Goal: Task Accomplishment & Management: Manage account settings

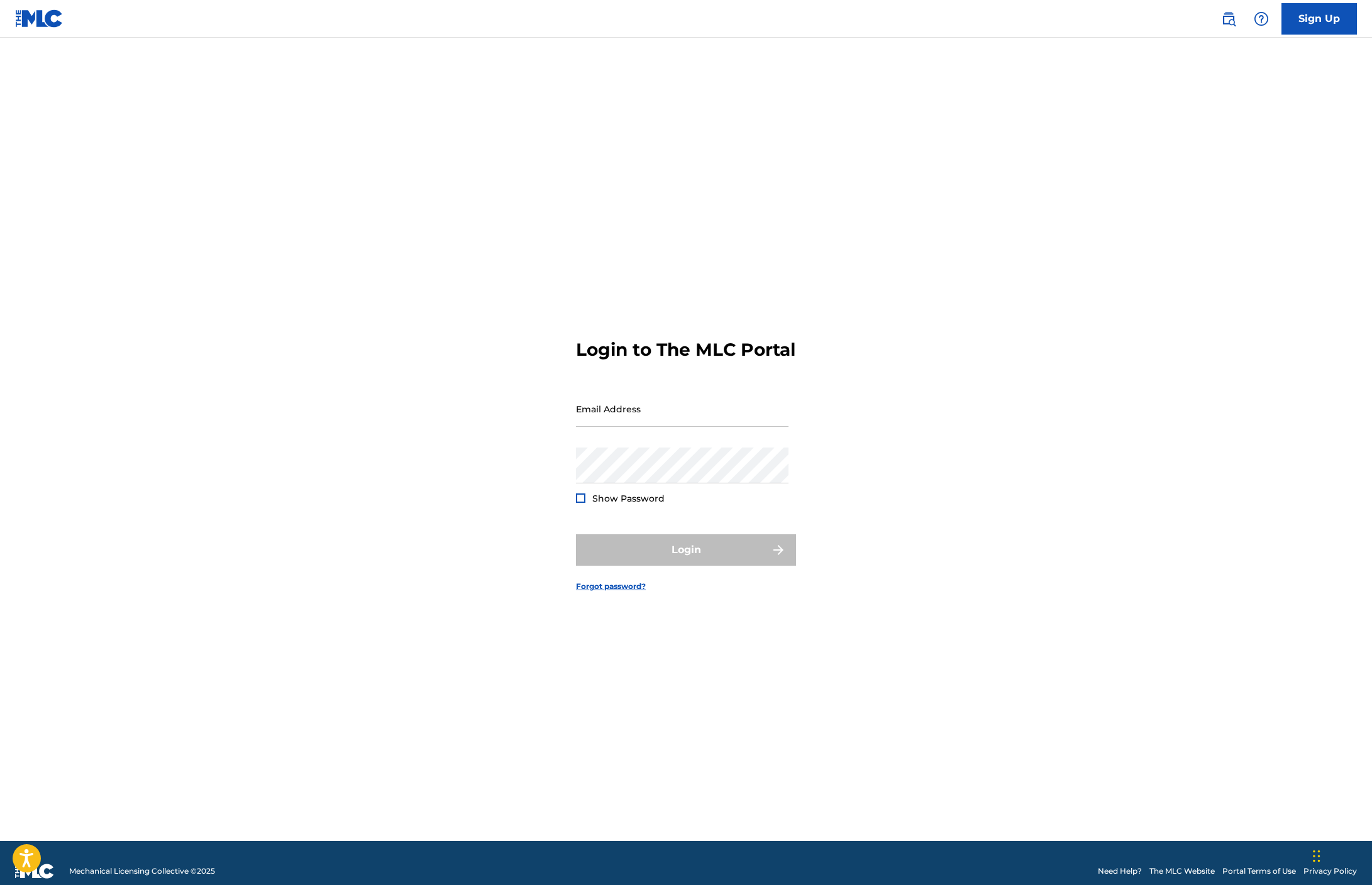
type input "[EMAIL_ADDRESS][DOMAIN_NAME]"
click at [580, 503] on div at bounding box center [580, 498] width 9 height 9
click at [702, 566] on button "Login" at bounding box center [686, 550] width 220 height 31
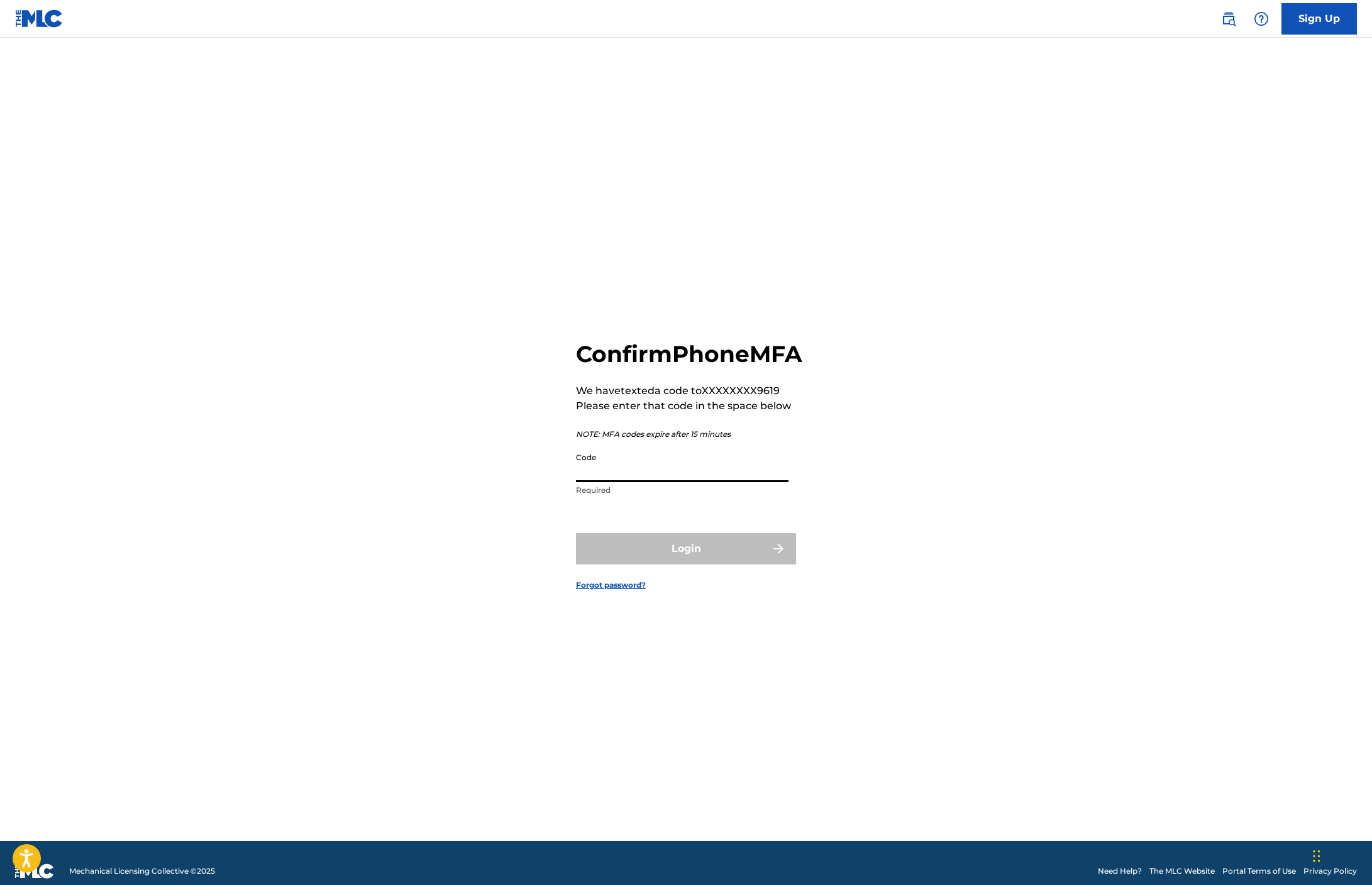
click at [632, 480] on input "Code" at bounding box center [682, 464] width 212 height 36
type input "600634"
click at [709, 565] on button "Login" at bounding box center [686, 549] width 220 height 31
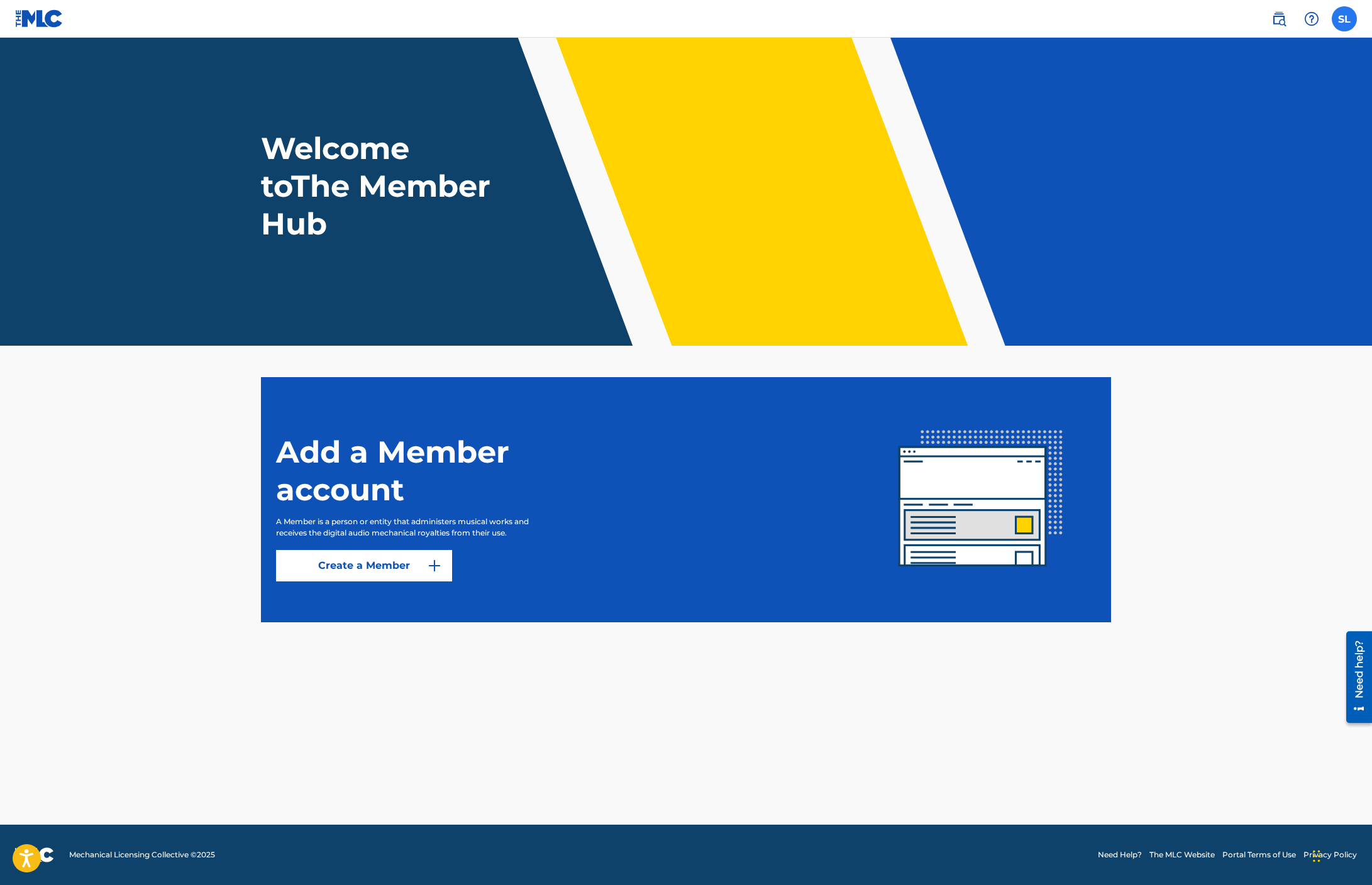
click at [1333, 19] on label at bounding box center [1344, 19] width 26 height 26
click at [1344, 19] on input "SL [PERSON_NAME] [EMAIL_ADDRESS][DOMAIN_NAME] Notification Preferences Profile …" at bounding box center [1344, 19] width 0 height 0
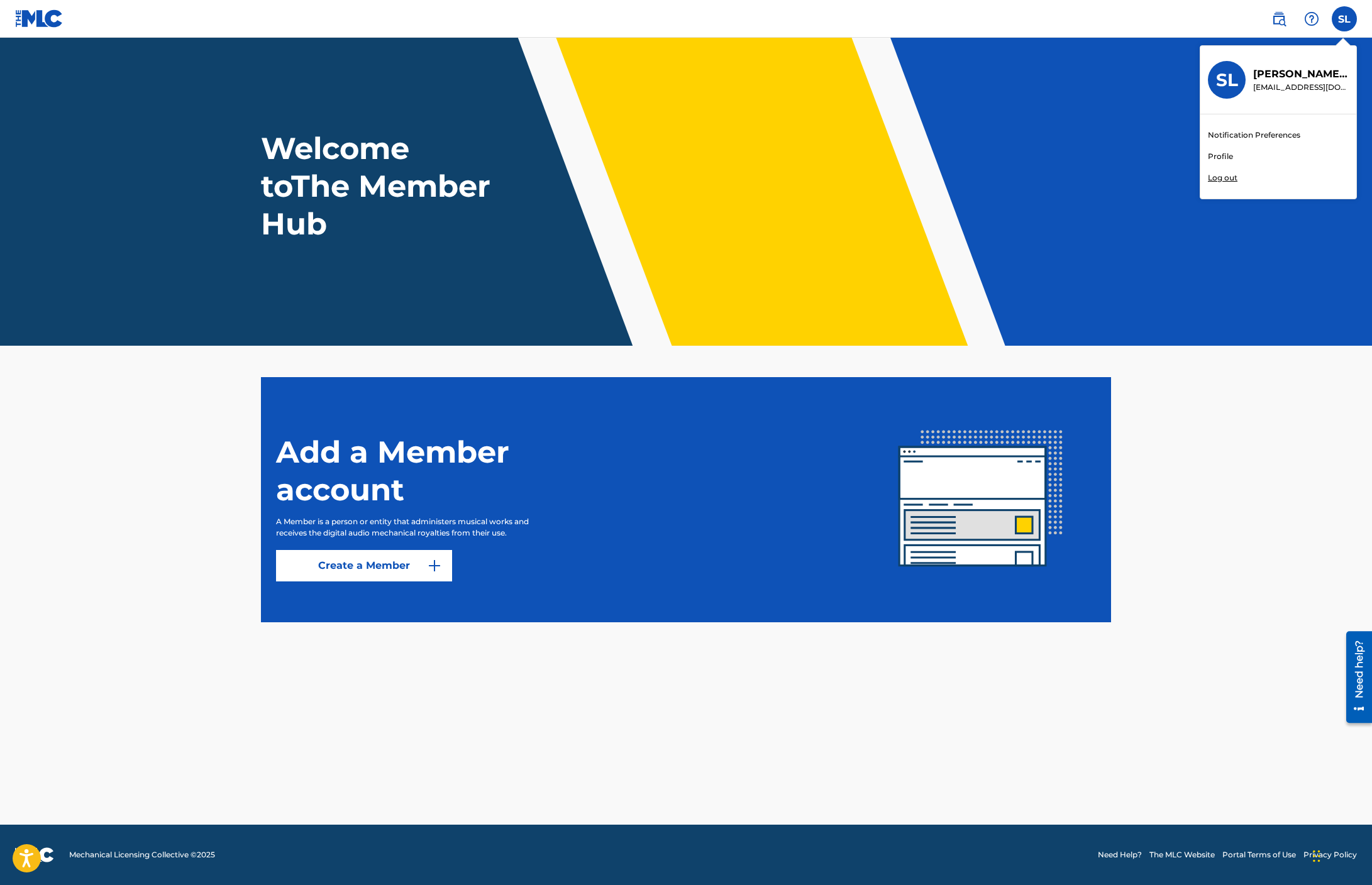
click at [1229, 157] on link "Profile" at bounding box center [1220, 156] width 26 height 12
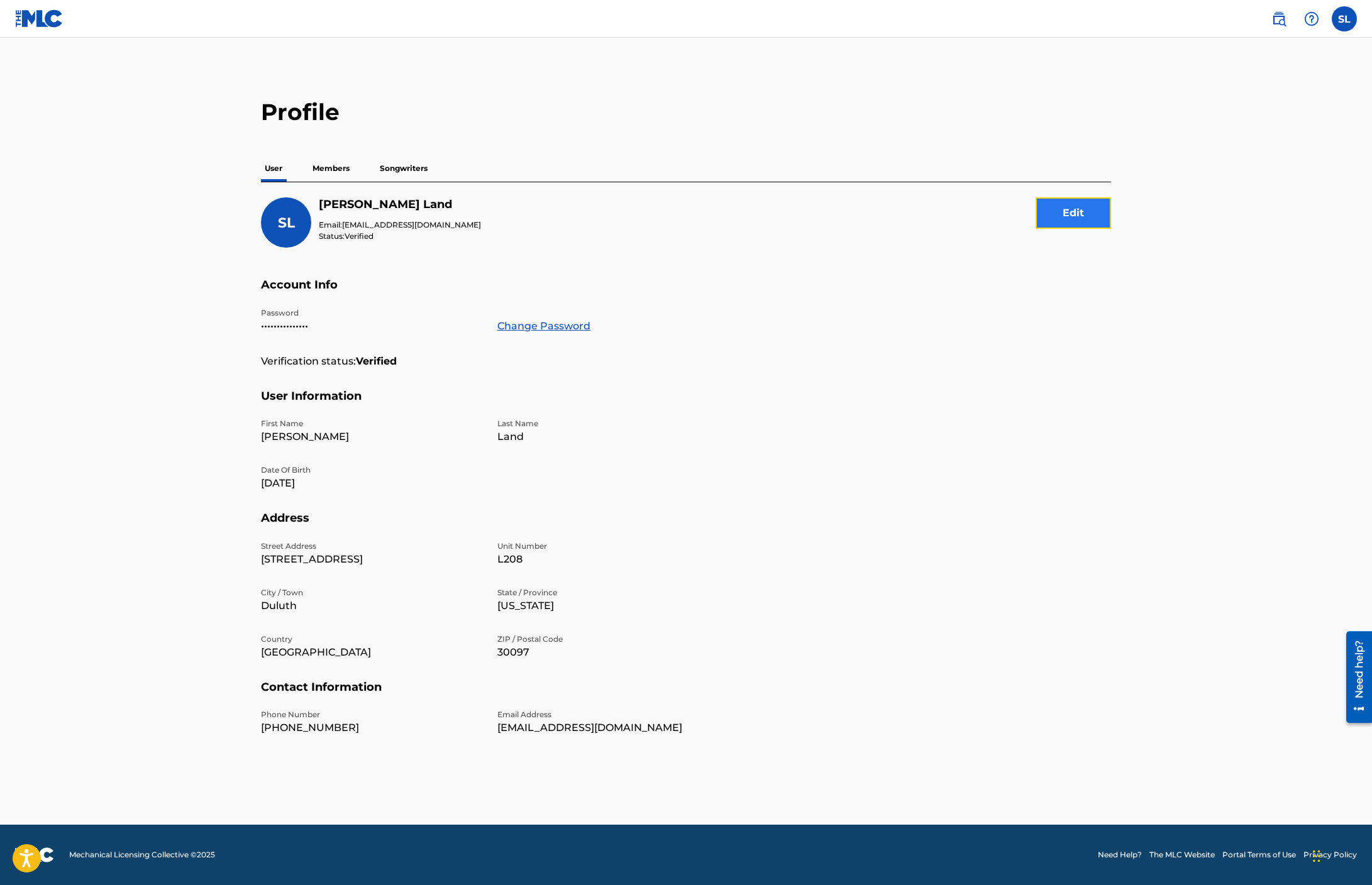
click at [1077, 211] on button "Edit" at bounding box center [1073, 213] width 76 height 31
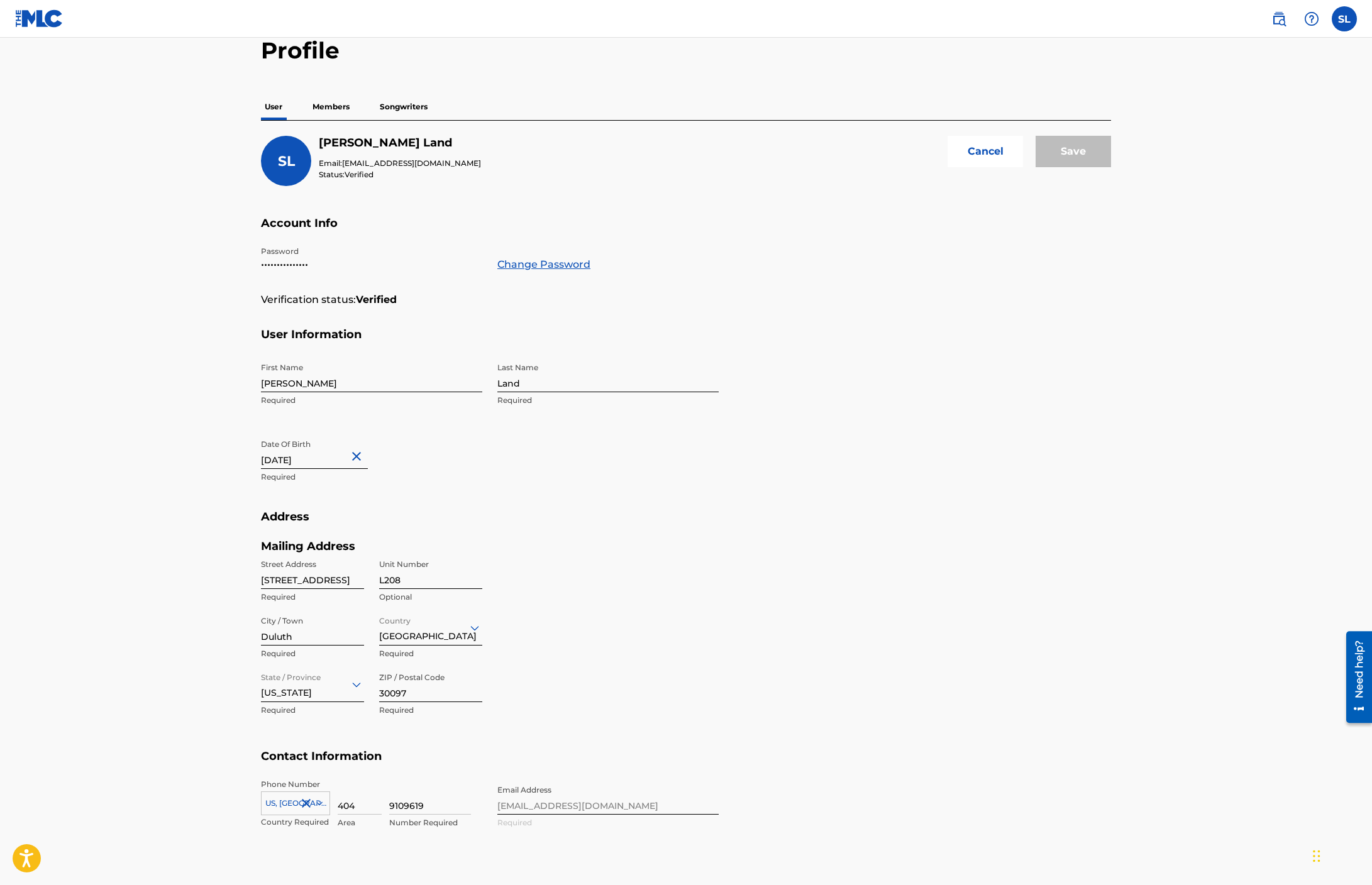
scroll to position [123, 0]
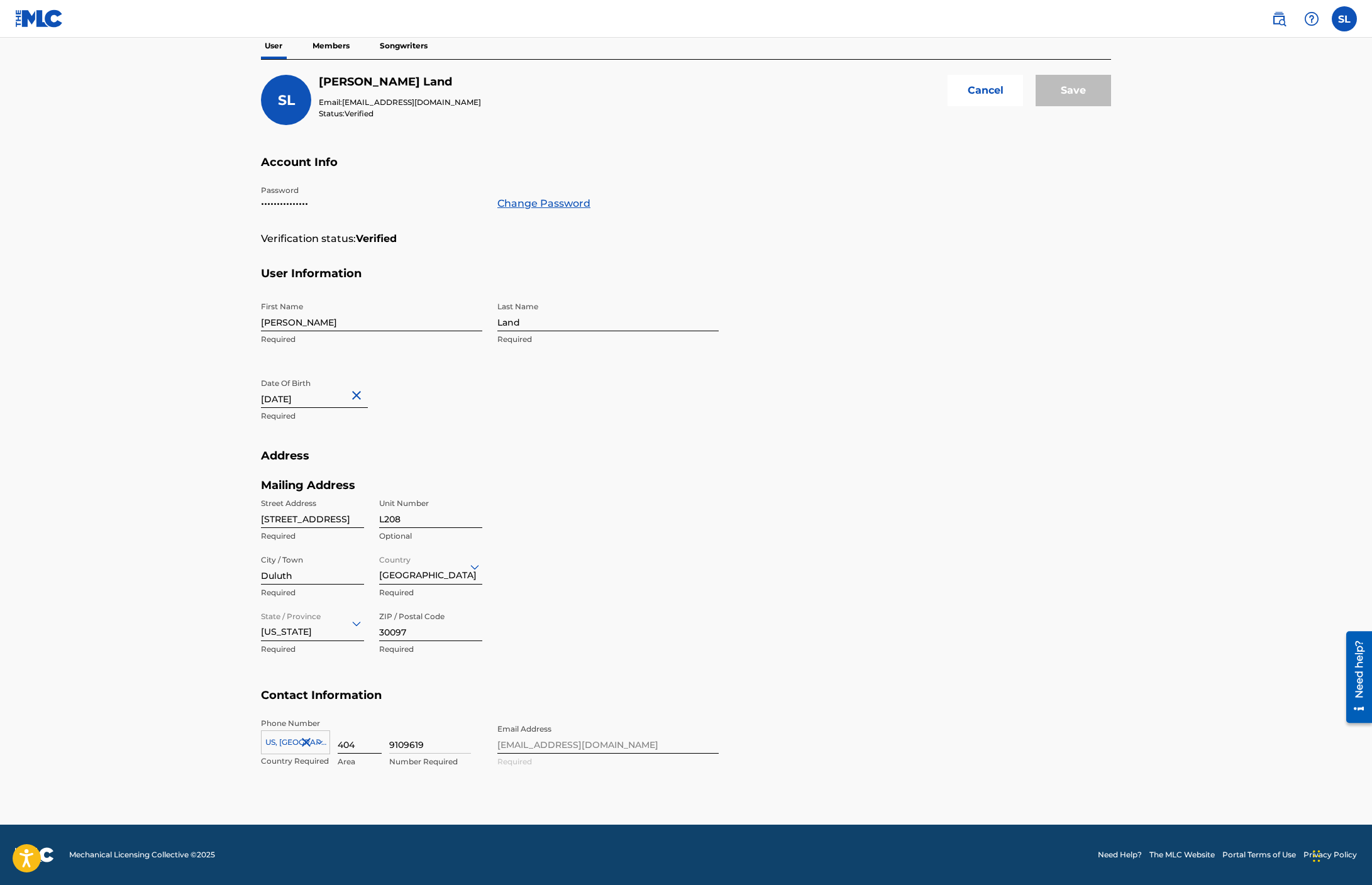
click at [363, 746] on input "404" at bounding box center [359, 736] width 44 height 36
type input "470"
type input "[GEOGRAPHIC_DATA]"
type input "GA"
type input "1"
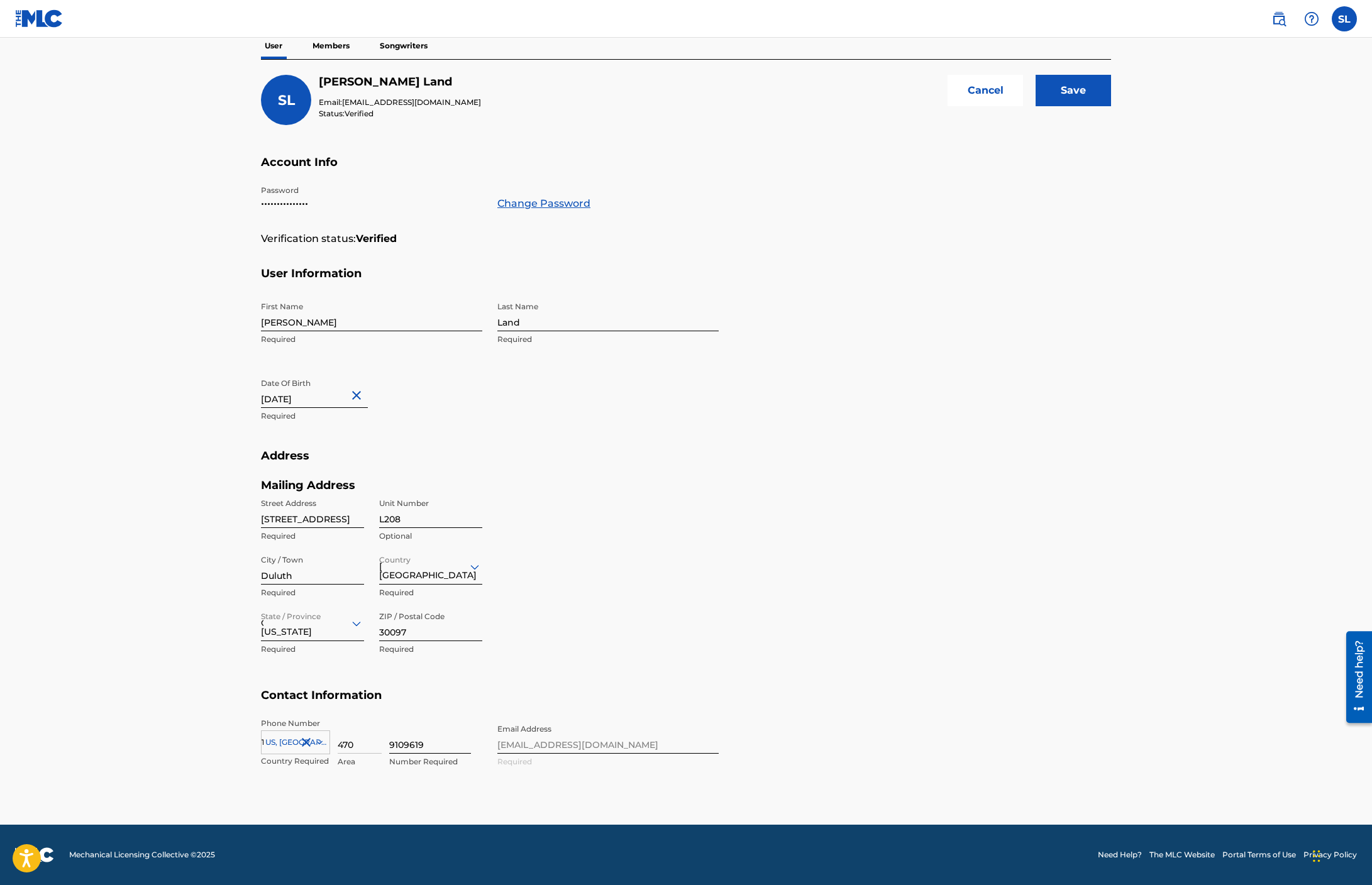
scroll to position [175, 0]
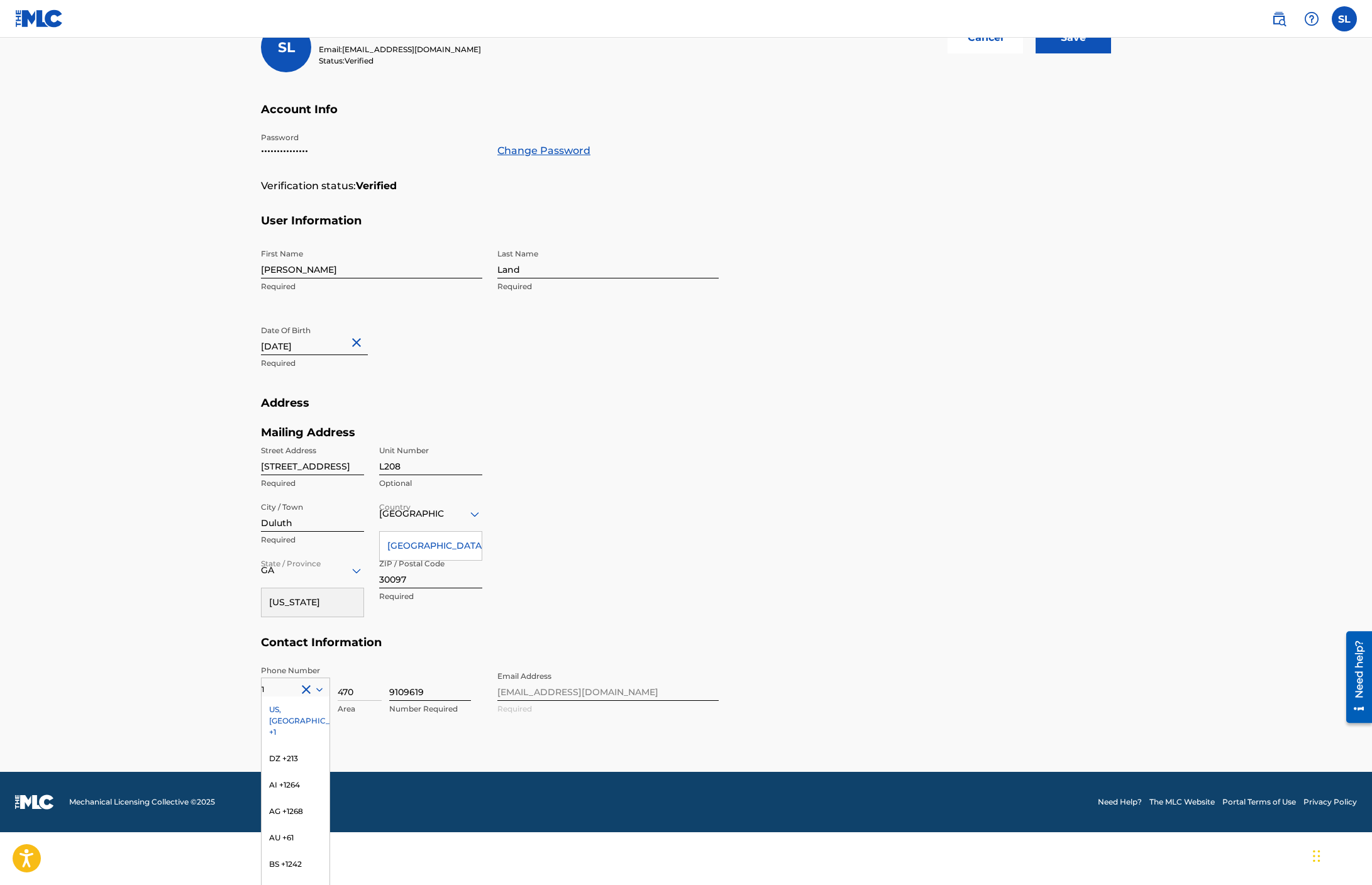
type input "470"
click at [440, 688] on input "9109619" at bounding box center [430, 683] width 81 height 36
type input "9"
type input "2621602"
click at [459, 725] on div "Phone Number 1 [GEOGRAPHIC_DATA], [GEOGRAPHIC_DATA] +1 DZ +213 AI +1264 AG +126…" at bounding box center [490, 703] width 458 height 77
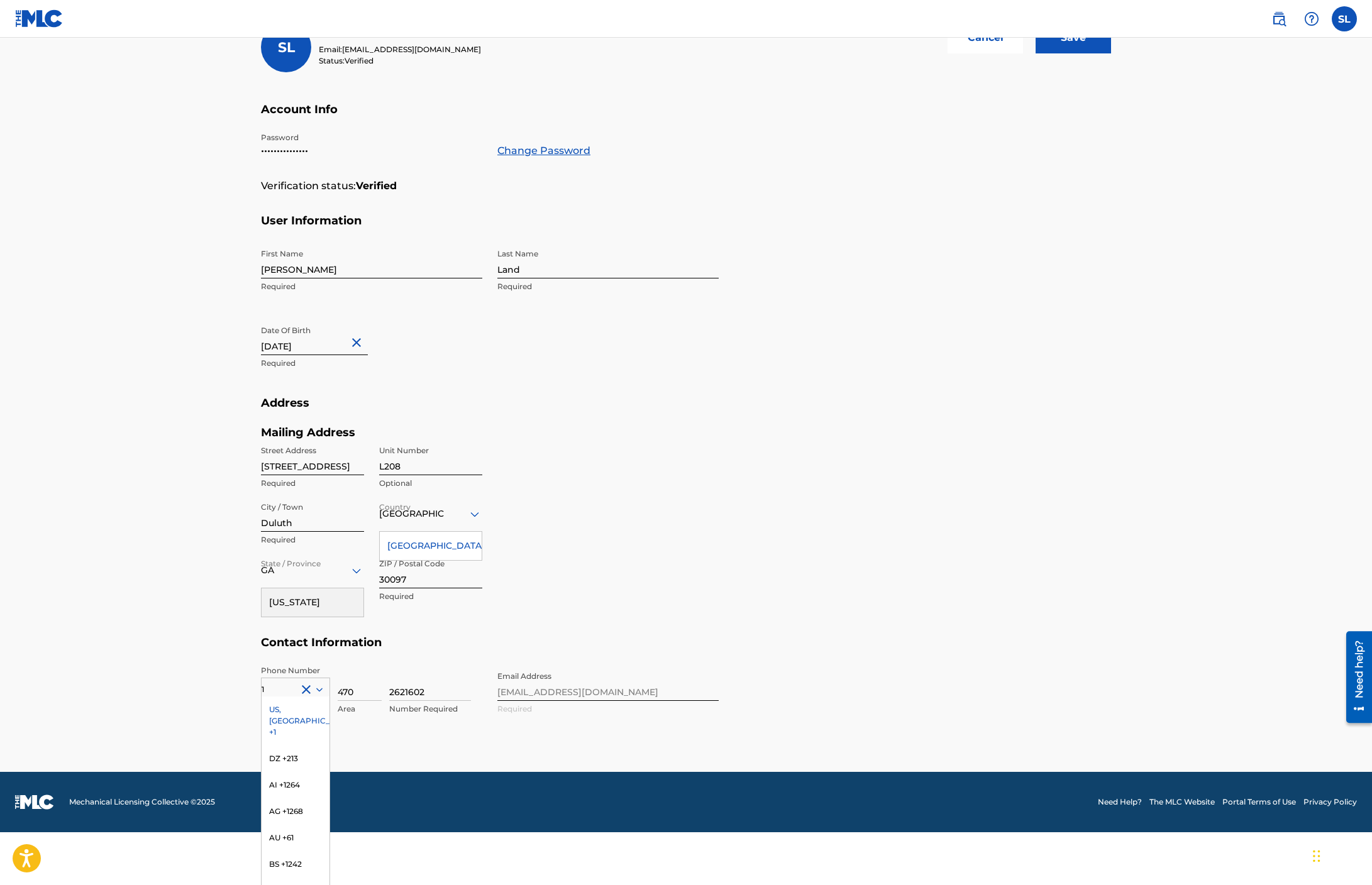
scroll to position [176, 0]
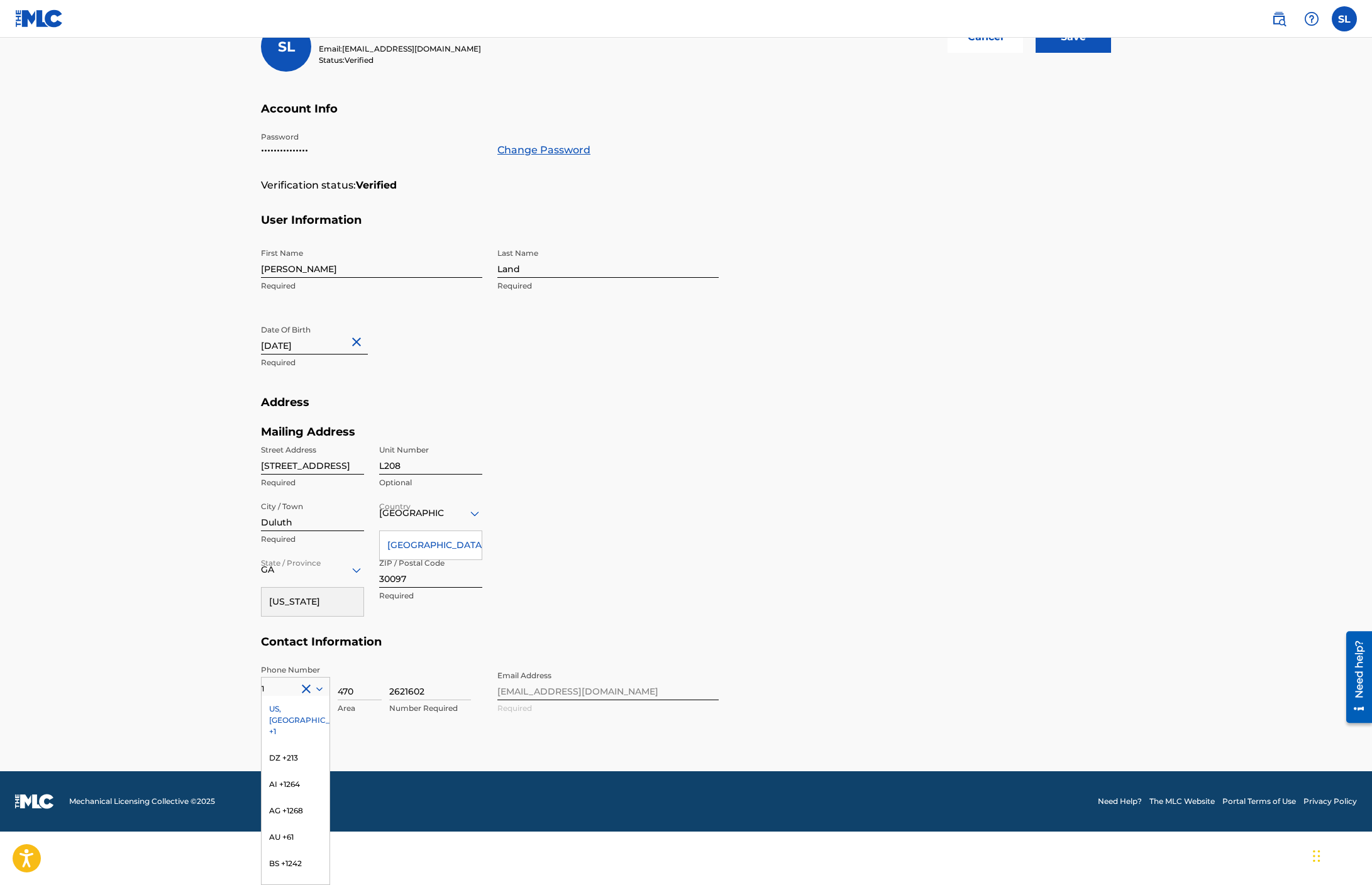
click at [278, 712] on div "US, [GEOGRAPHIC_DATA] +1" at bounding box center [295, 721] width 67 height 49
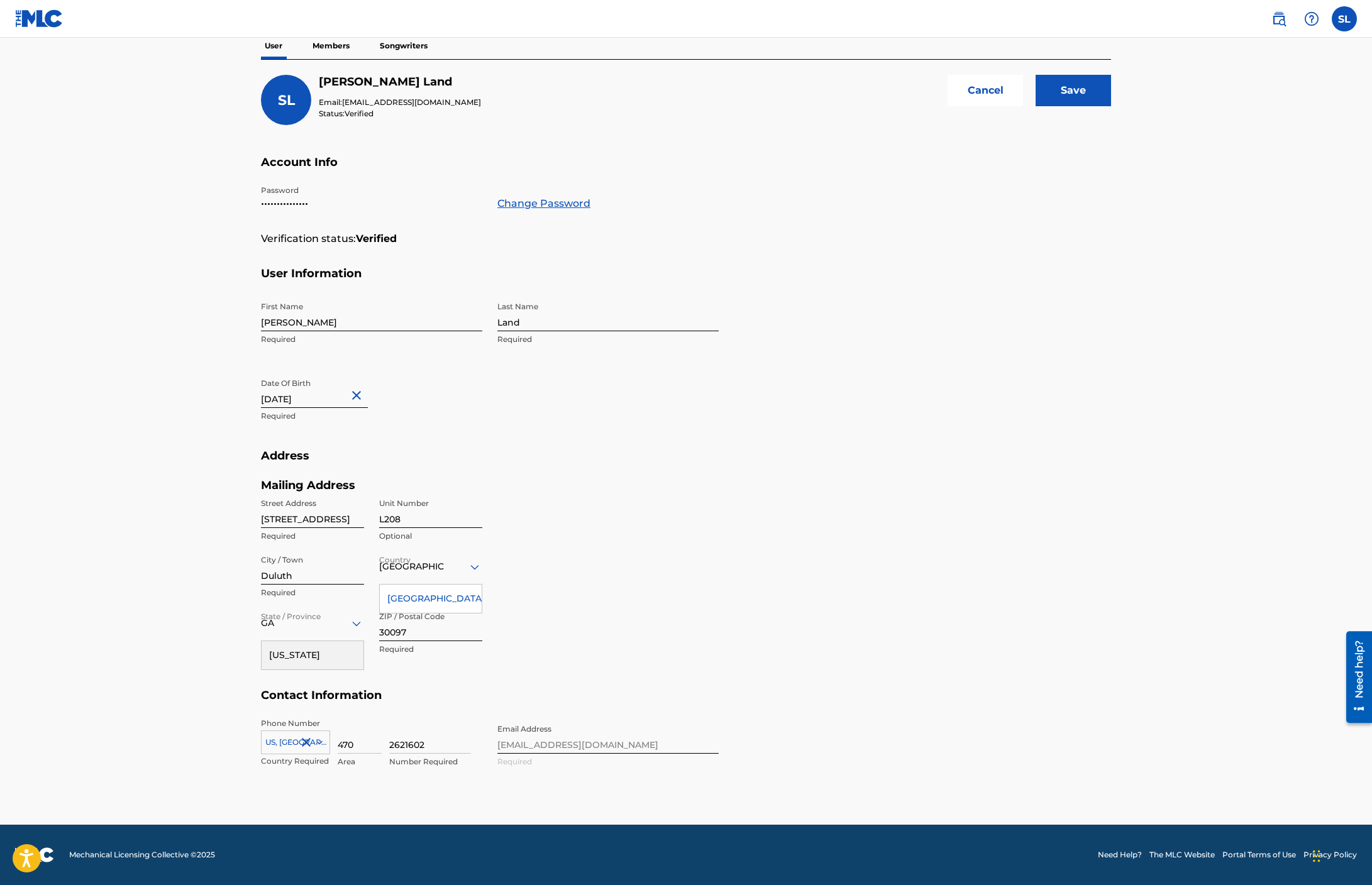
scroll to position [123, 0]
click at [1079, 91] on input "Save" at bounding box center [1073, 91] width 76 height 31
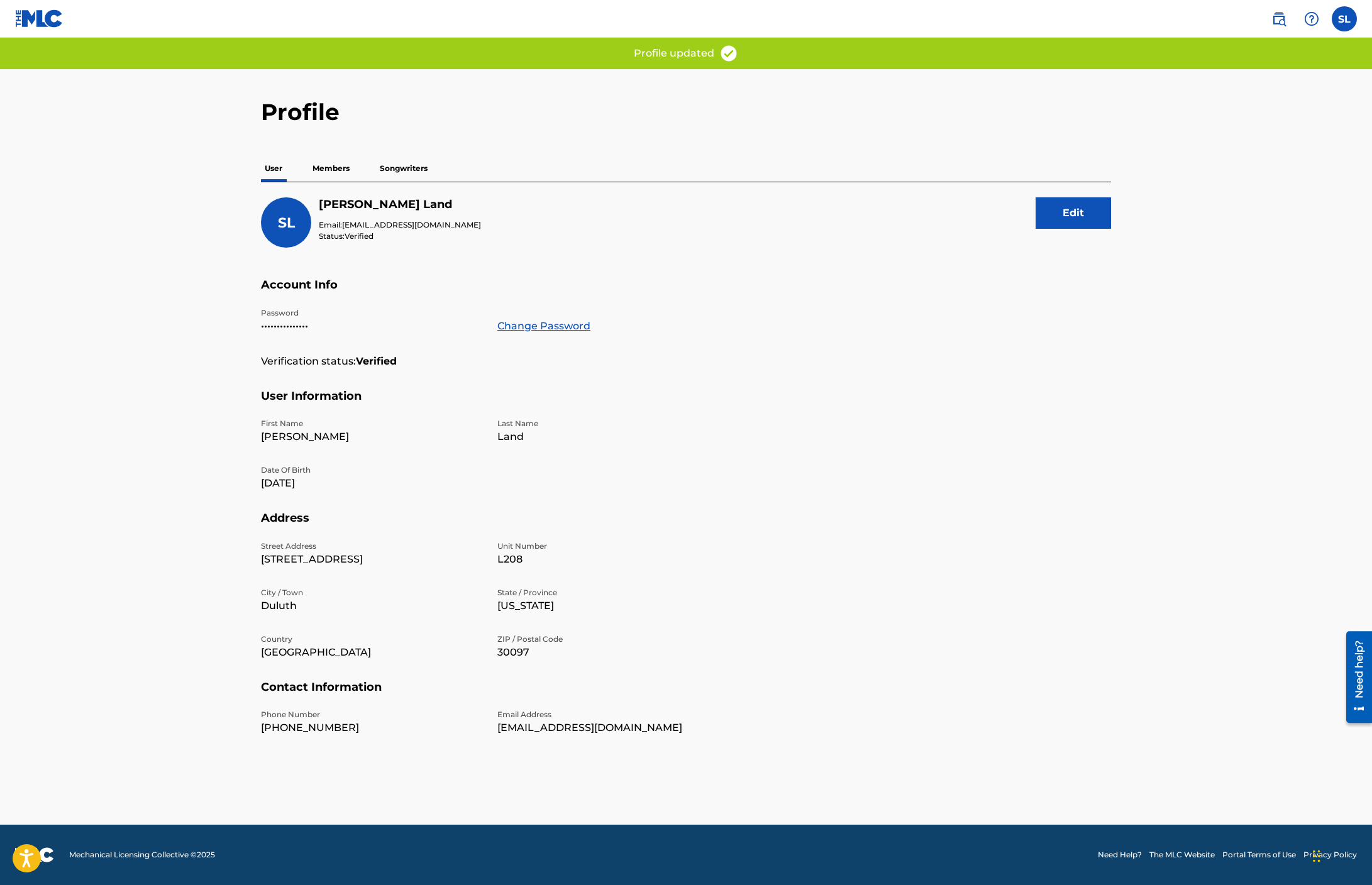
scroll to position [0, 0]
click at [1342, 12] on label at bounding box center [1344, 19] width 26 height 26
click at [1344, 19] on input "SL [PERSON_NAME] [EMAIL_ADDRESS][DOMAIN_NAME] Notification Preferences Profile …" at bounding box center [1344, 19] width 0 height 0
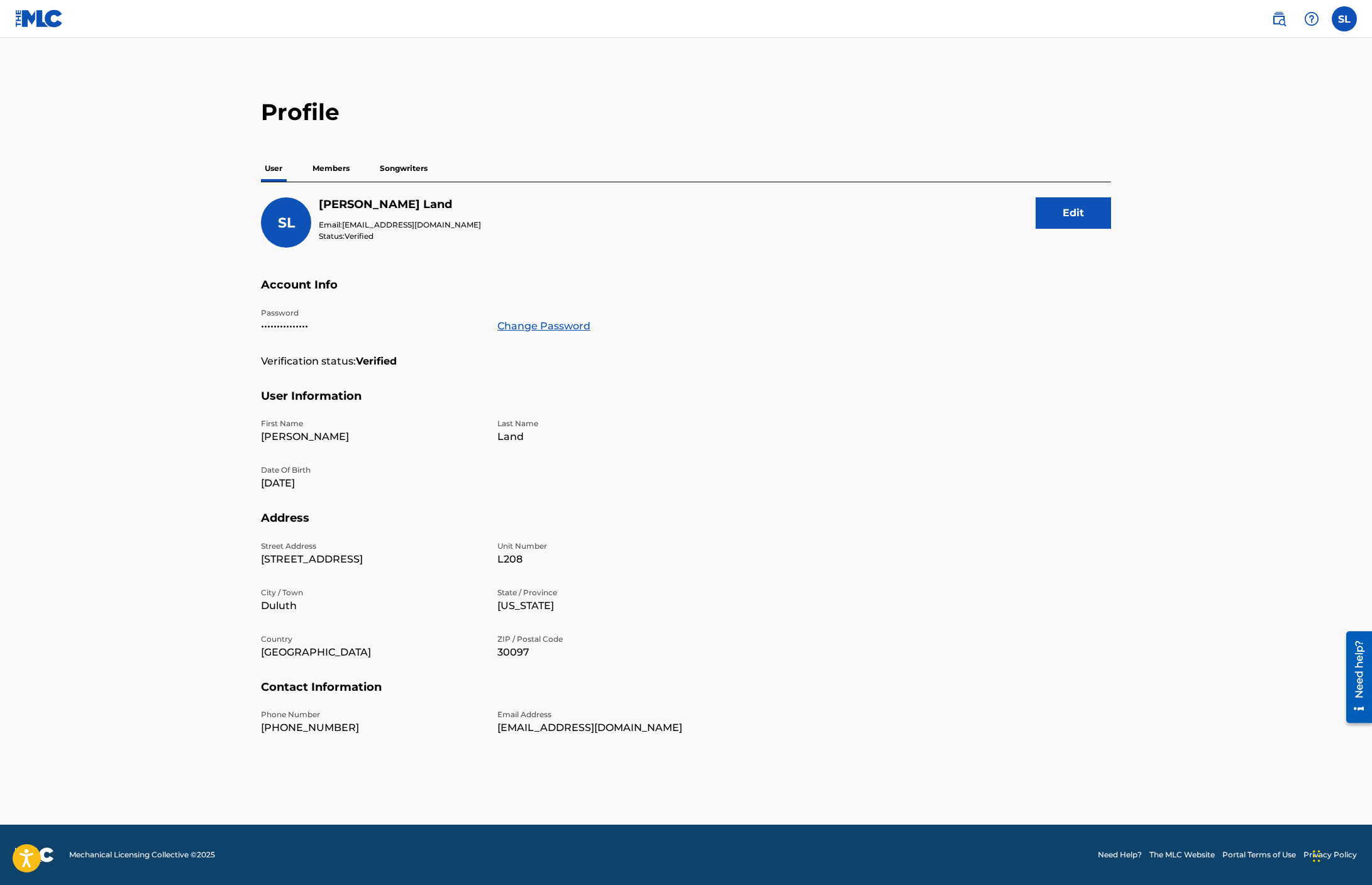
click at [1097, 119] on h2 "Profile" at bounding box center [686, 112] width 850 height 28
click at [319, 170] on p "Members" at bounding box center [331, 169] width 44 height 26
